Goal: Book appointment/travel/reservation

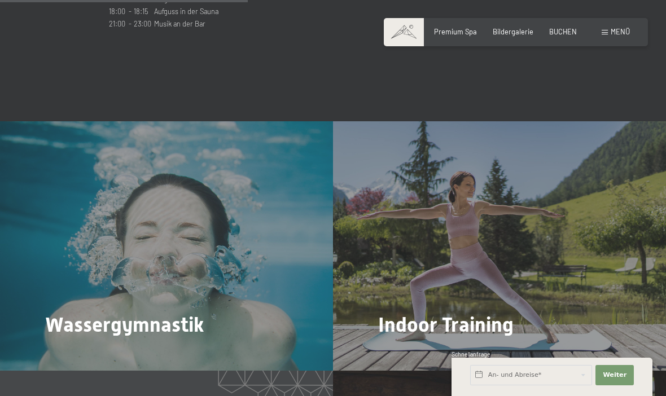
scroll to position [1375, 0]
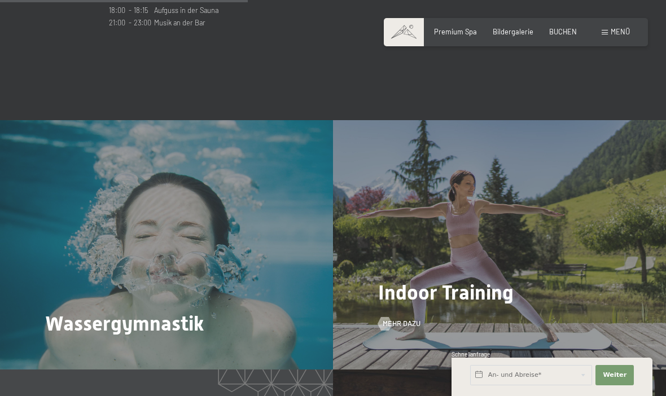
click at [509, 261] on div "Indoor Training Mehr dazu" at bounding box center [499, 245] width 333 height 250
click at [401, 319] on span "Mehr dazu" at bounding box center [413, 324] width 38 height 10
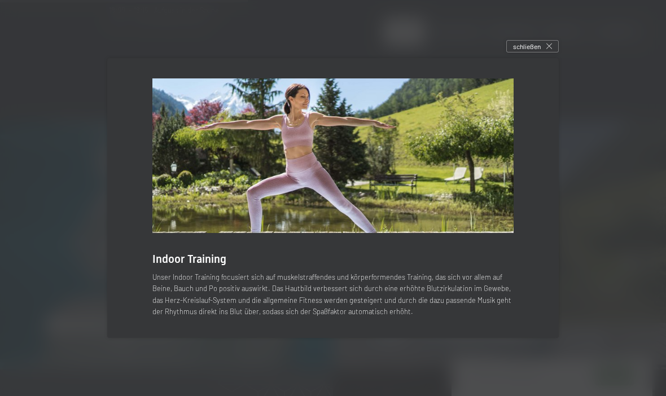
click at [370, 305] on p "Unser Indoor Training focusiert sich auf muskelstraffendes und körperformendes …" at bounding box center [332, 294] width 361 height 46
click at [523, 54] on div at bounding box center [333, 198] width 666 height 396
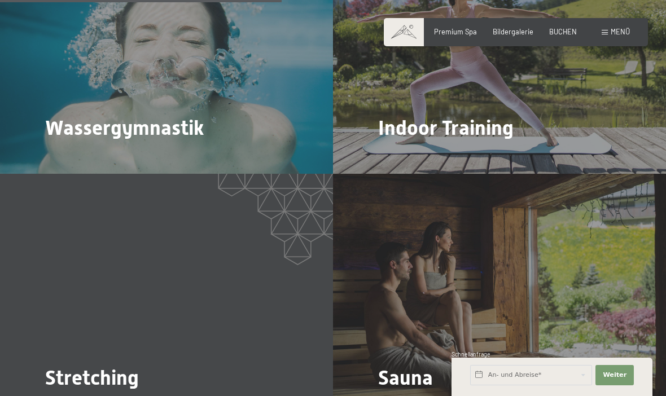
scroll to position [1566, 0]
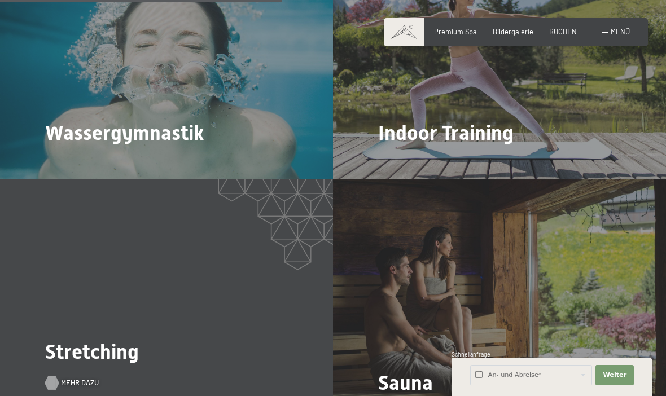
click at [82, 378] on span "Mehr dazu" at bounding box center [80, 383] width 38 height 10
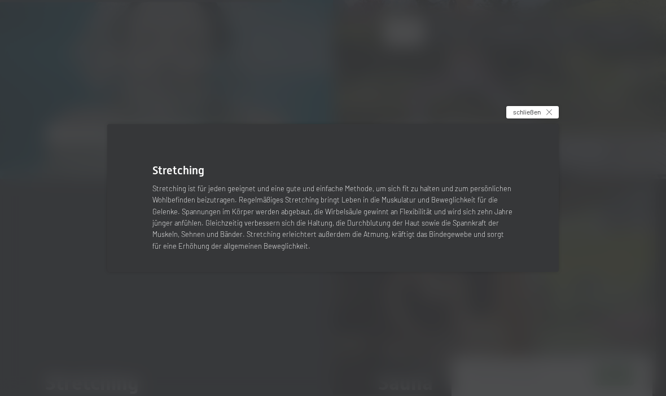
click at [555, 119] on div "schließen" at bounding box center [532, 112] width 52 height 12
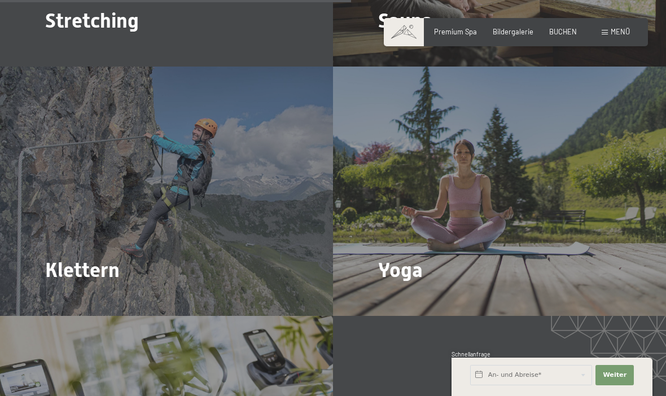
scroll to position [1930, 0]
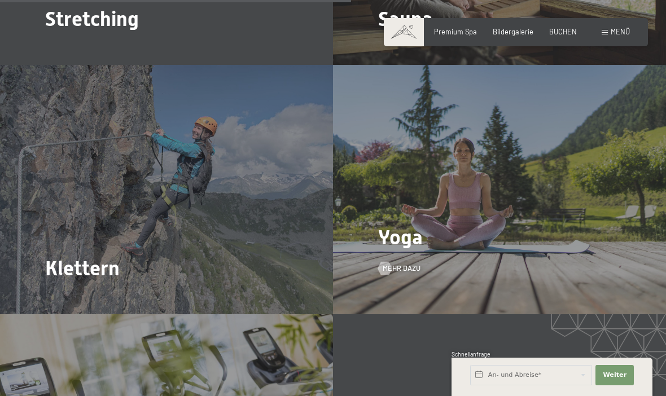
click at [422, 235] on div "Yoga Mehr dazu" at bounding box center [499, 190] width 333 height 250
click at [418, 264] on span "Mehr dazu" at bounding box center [413, 269] width 38 height 10
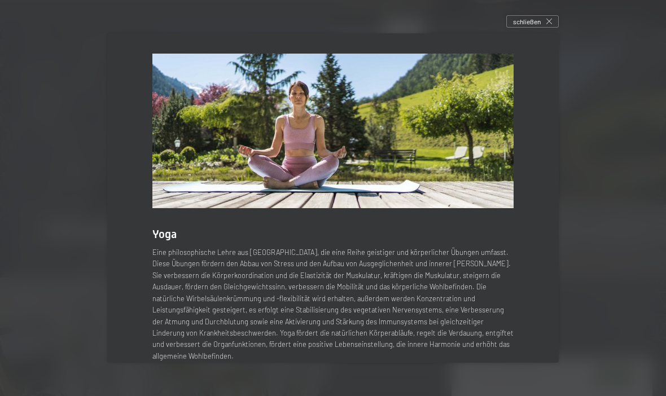
scroll to position [1968, 0]
click at [526, 27] on span "schließen" at bounding box center [527, 22] width 28 height 10
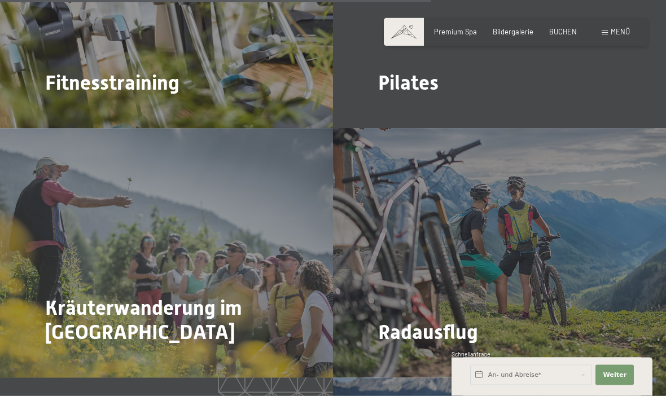
scroll to position [2366, 0]
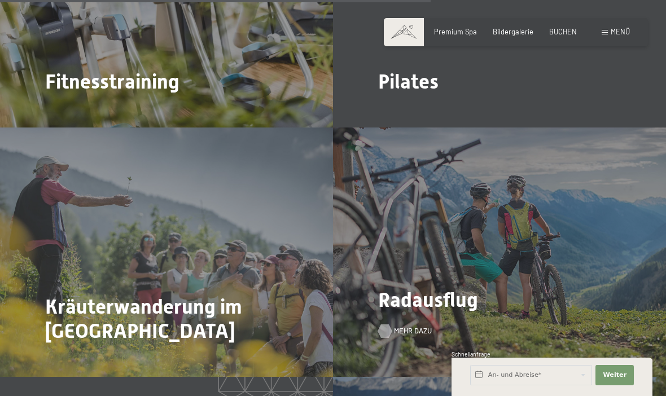
click at [389, 325] on div at bounding box center [385, 332] width 8 height 14
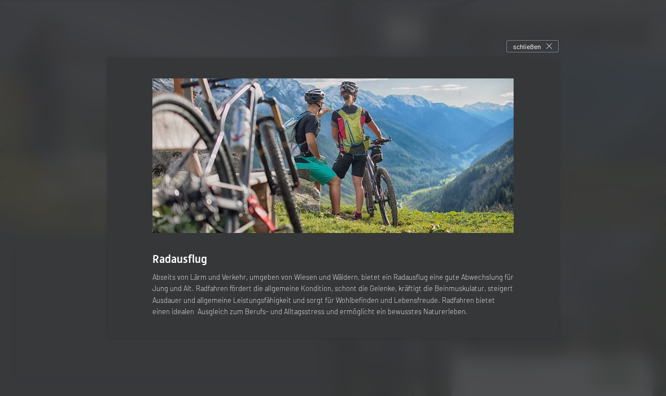
scroll to position [2511, 0]
click at [553, 52] on div "schließen" at bounding box center [532, 46] width 52 height 12
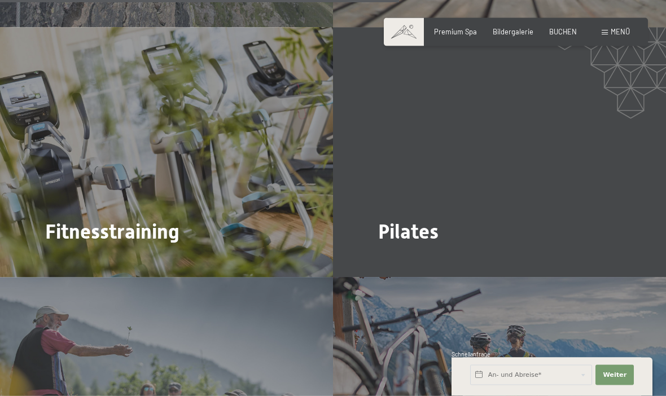
scroll to position [2217, 0]
click at [568, 32] on span "BUCHEN" at bounding box center [563, 29] width 28 height 9
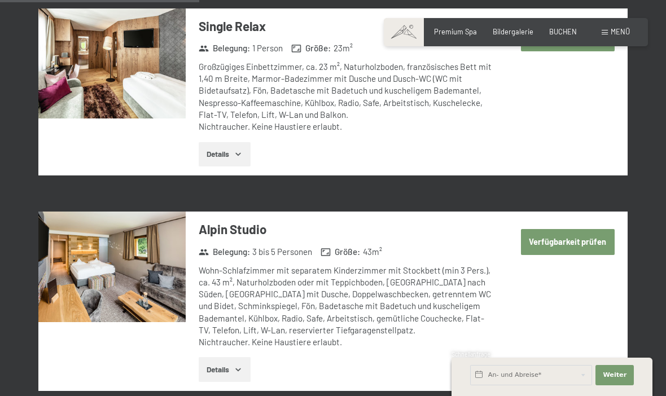
scroll to position [1150, 0]
